Goal: Use online tool/utility

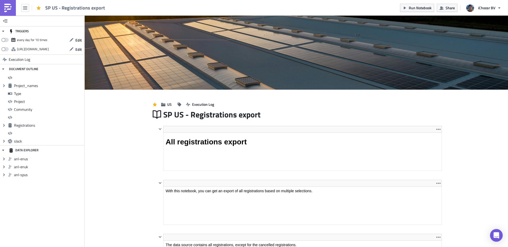
scroll to position [61, 284]
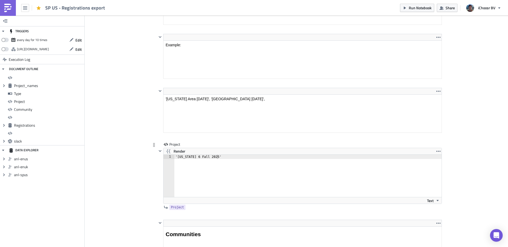
type textarea "'[US_STATE] 6 Fall 2025'"
click at [217, 156] on div "'[US_STATE] 6 Fall 2025'" at bounding box center [307, 180] width 267 height 51
paste textarea "Capital Area [DATE]"
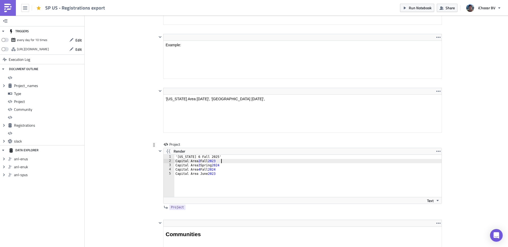
click at [220, 161] on div "'[US_STATE] 6 Fall 2025' Capital Area 2 Fall 2023 Capital Area 3 Spring 2024 Ca…" at bounding box center [307, 180] width 267 height 51
click at [227, 156] on div "'[US_STATE] 6 Fall 2025' 'Capital Area 2 Fall 2023' 'Capital Area 3 Spring 2024…" at bounding box center [307, 180] width 267 height 51
click at [227, 161] on div "'[US_STATE] 6 Fall 2025', 'Capital Area 2 Fall 2023' 'Capital Area 3 Spring 202…" at bounding box center [307, 180] width 267 height 51
click at [228, 165] on div "'[US_STATE] 6 Fall 2025', 'Capital Area 2 Fall 2023', 'Capital Area 3 Spring 20…" at bounding box center [307, 180] width 267 height 51
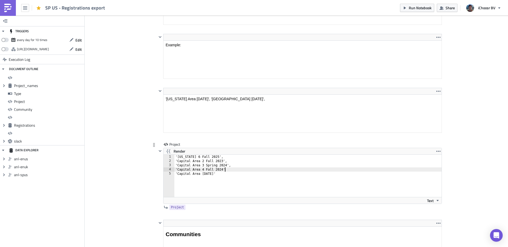
click at [231, 170] on div "'[US_STATE] 6 Fall 2025', 'Capital Area 2 Fall 2023', 'Capital Area 3 Spring 20…" at bounding box center [307, 180] width 267 height 51
click at [222, 176] on div "'[US_STATE] 6 Fall 2025', 'Capital Area 2 Fall 2023', 'Capital Area 3 Spring 20…" at bounding box center [307, 180] width 267 height 51
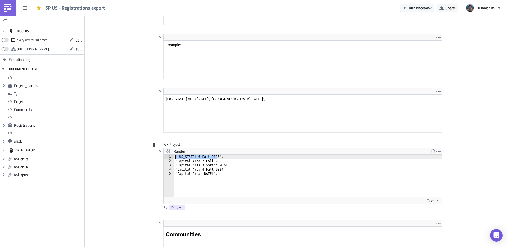
drag, startPoint x: 216, startPoint y: 157, endPoint x: 172, endPoint y: 155, distance: 44.3
click at [172, 155] on div "'Capital Area [DATE]', 1 2 3 4 5 '[US_STATE] 6 Fall 2025', 'Capital Area 2 Fall…" at bounding box center [303, 176] width 278 height 42
click at [223, 174] on div "'[US_STATE] 6 Fall 2025', 'Capital Area 2 Fall 2023', 'Capital Area 3 Spring 20…" at bounding box center [307, 180] width 267 height 51
type textarea "'Capital Area [DATE]',"
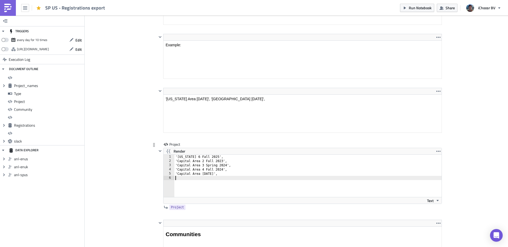
paste textarea "'[US_STATE] 6 Fall 2025'"
click at [285, 172] on div "'[US_STATE] 6 Fall 2025', 'Capital Area 2 Fall 2023', 'Capital Area 3 Spring 20…" at bounding box center [307, 180] width 267 height 51
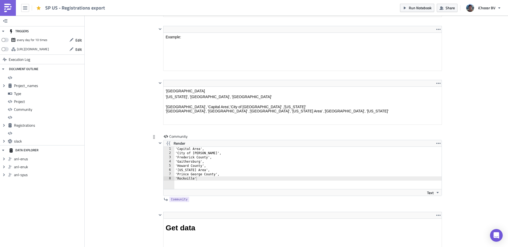
scroll to position [1187, 0]
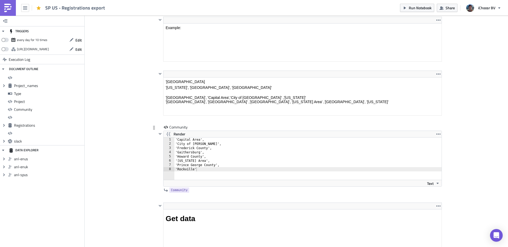
type textarea "'Capital Area 4 Fall 2024',"
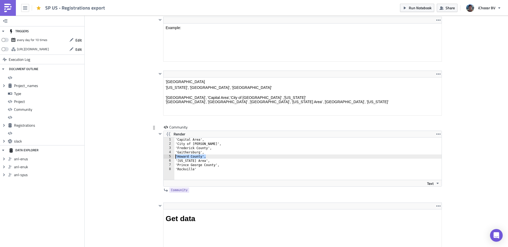
drag, startPoint x: 208, startPoint y: 157, endPoint x: 172, endPoint y: 156, distance: 36.3
click at [172, 156] on div "'Howard County', 1 2 3 4 5 6 7 8 '[GEOGRAPHIC_DATA]', '[GEOGRAPHIC_DATA]', '[GE…" at bounding box center [303, 159] width 278 height 42
click at [213, 160] on div "'Capital Area', 'City of [GEOGRAPHIC_DATA]', '[GEOGRAPHIC_DATA]', '[GEOGRAPHIC_…" at bounding box center [307, 163] width 267 height 51
drag, startPoint x: 210, startPoint y: 155, endPoint x: 138, endPoint y: 157, distance: 72.6
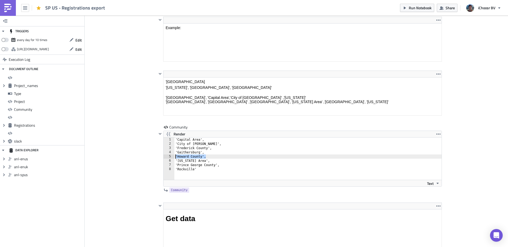
type textarea "'Howard County',"
type textarea "'Gaithersburg',"
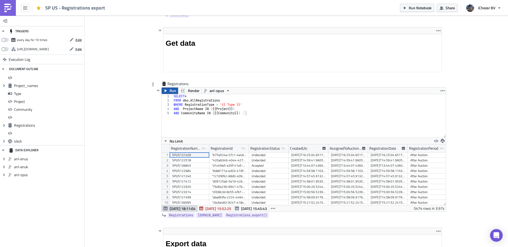
click at [164, 90] on icon "button" at bounding box center [166, 91] width 4 height 4
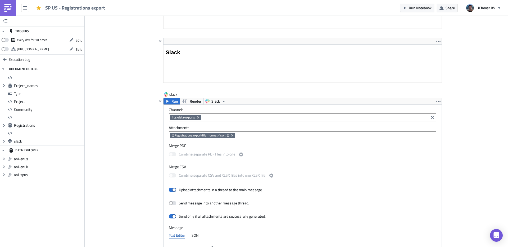
scroll to position [1623, 0]
